Goal: Information Seeking & Learning: Compare options

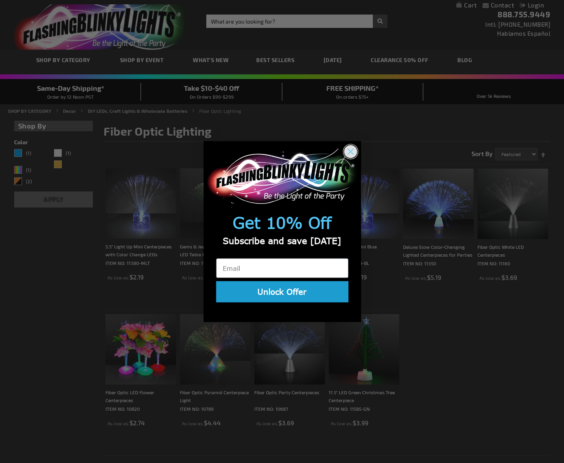
click at [351, 149] on circle "Close dialog" at bounding box center [349, 151] width 13 height 13
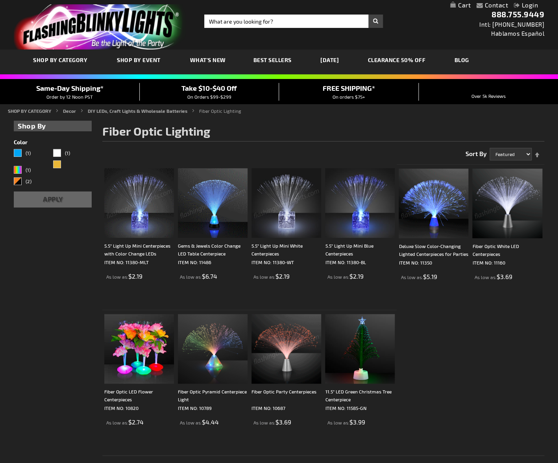
scroll to position [6, 0]
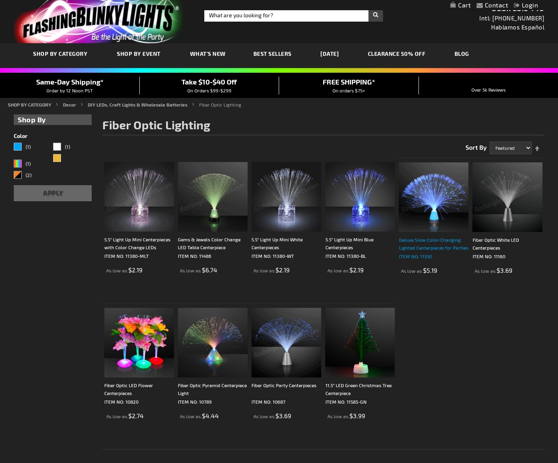
click at [398, 244] on div "Deluxe Slow Color-Changing Lighted Centerpieces for Parties" at bounding box center [433, 244] width 70 height 16
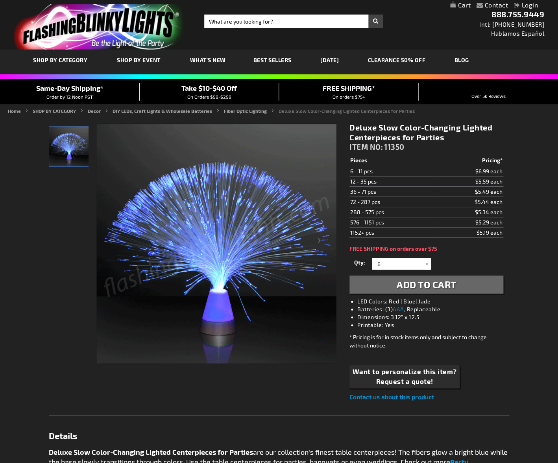
click at [190, 275] on img at bounding box center [215, 243] width 239 height 239
click at [203, 274] on img at bounding box center [215, 243] width 239 height 239
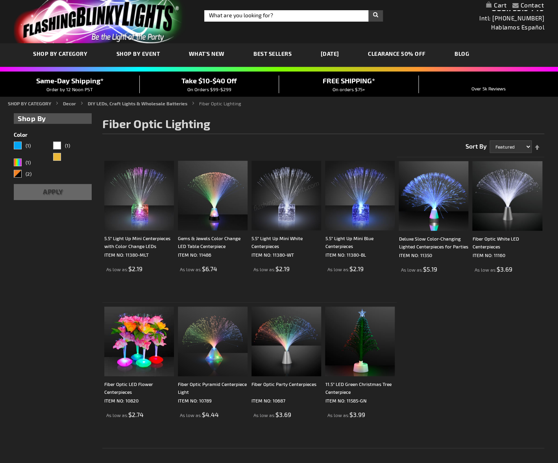
scroll to position [6, 0]
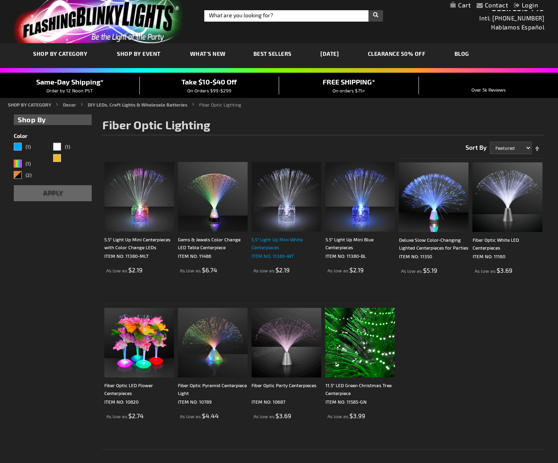
click at [273, 239] on div "5.5" Light Up Mini White Centerpieces" at bounding box center [286, 244] width 70 height 16
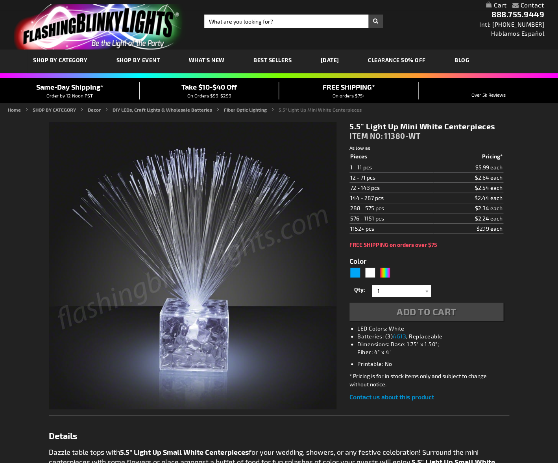
type input "5646"
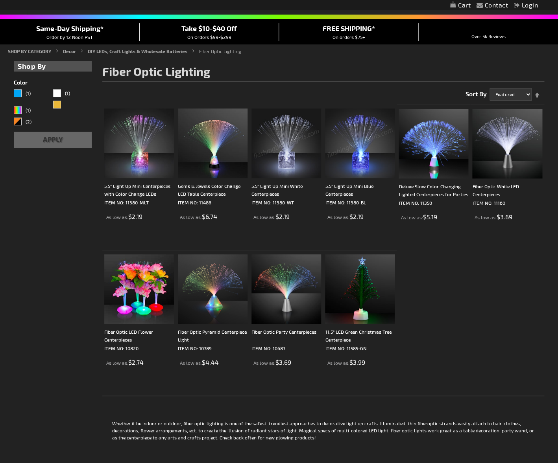
scroll to position [63, 0]
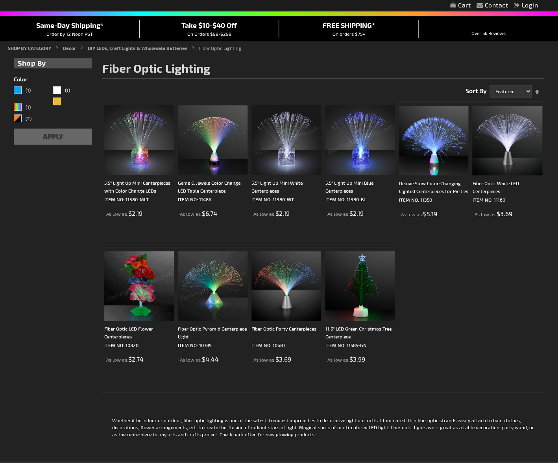
click at [219, 285] on img at bounding box center [213, 286] width 70 height 70
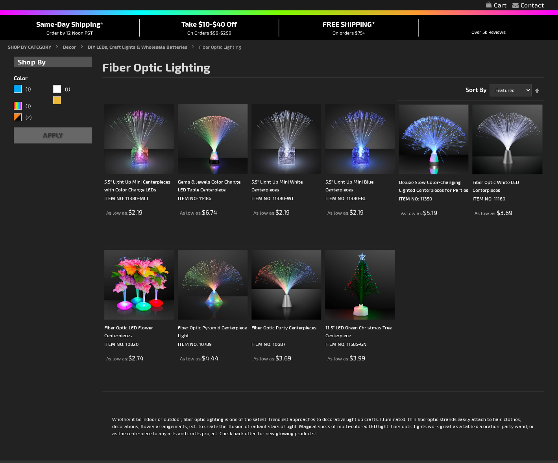
scroll to position [63, 0]
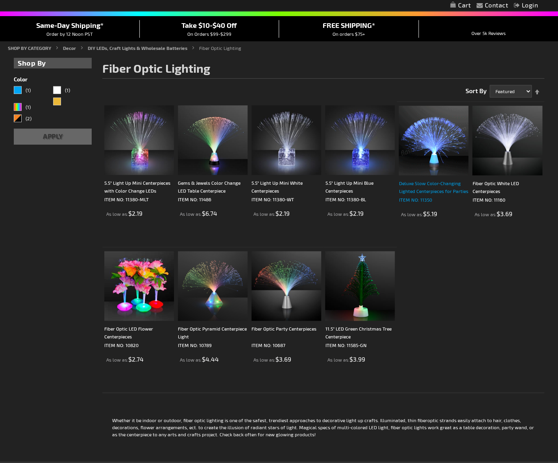
click at [433, 185] on div "Deluxe Slow Color-Changing Lighted Centerpieces for Parties" at bounding box center [433, 187] width 70 height 16
